Goal: Check status

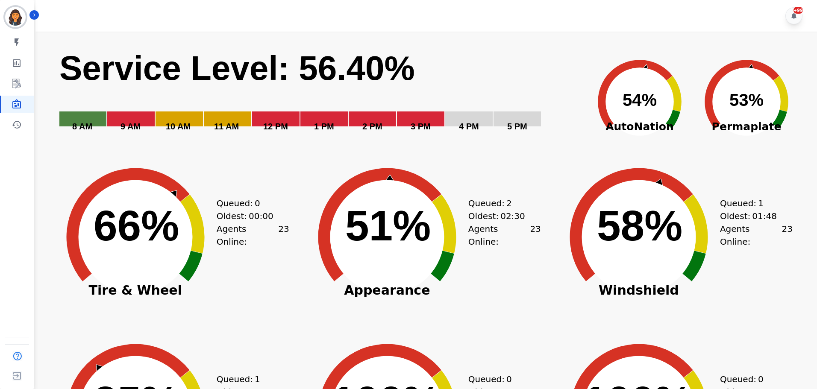
click at [585, 49] on div "Created with Highcharts 10.3.3 Service Level: 56.40% 5 PM 4 PM 3 PM 2 PM 1 PM 1…" at bounding box center [429, 95] width 741 height 107
